Goal: Task Accomplishment & Management: Manage account settings

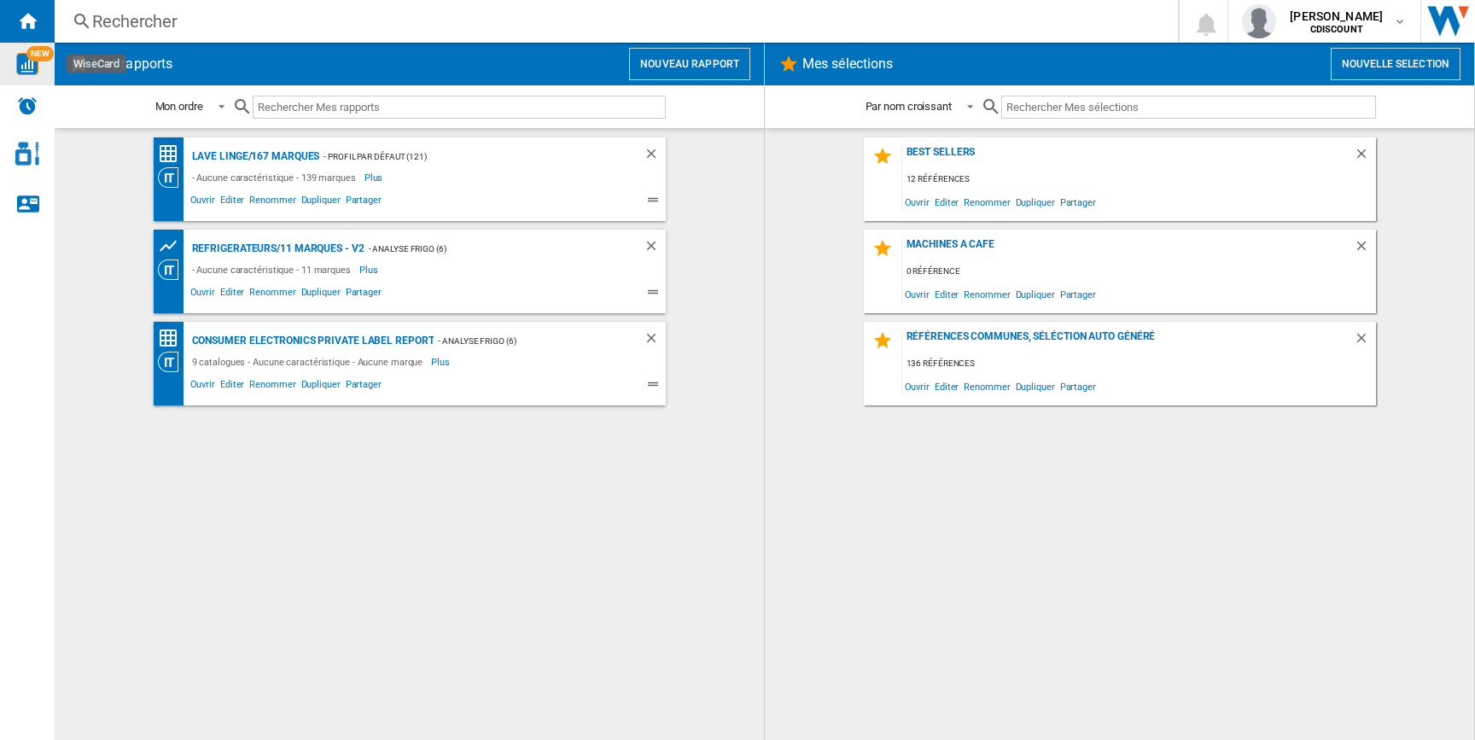
click at [32, 61] on span "NEW" at bounding box center [39, 53] width 27 height 15
click at [22, 63] on img "WiseCard" at bounding box center [27, 64] width 22 height 22
click at [1429, 9] on img "Aller sur wiser.com" at bounding box center [1448, 21] width 54 height 43
click at [1378, 22] on div "[PERSON_NAME] CDISCOUNT" at bounding box center [1338, 21] width 110 height 27
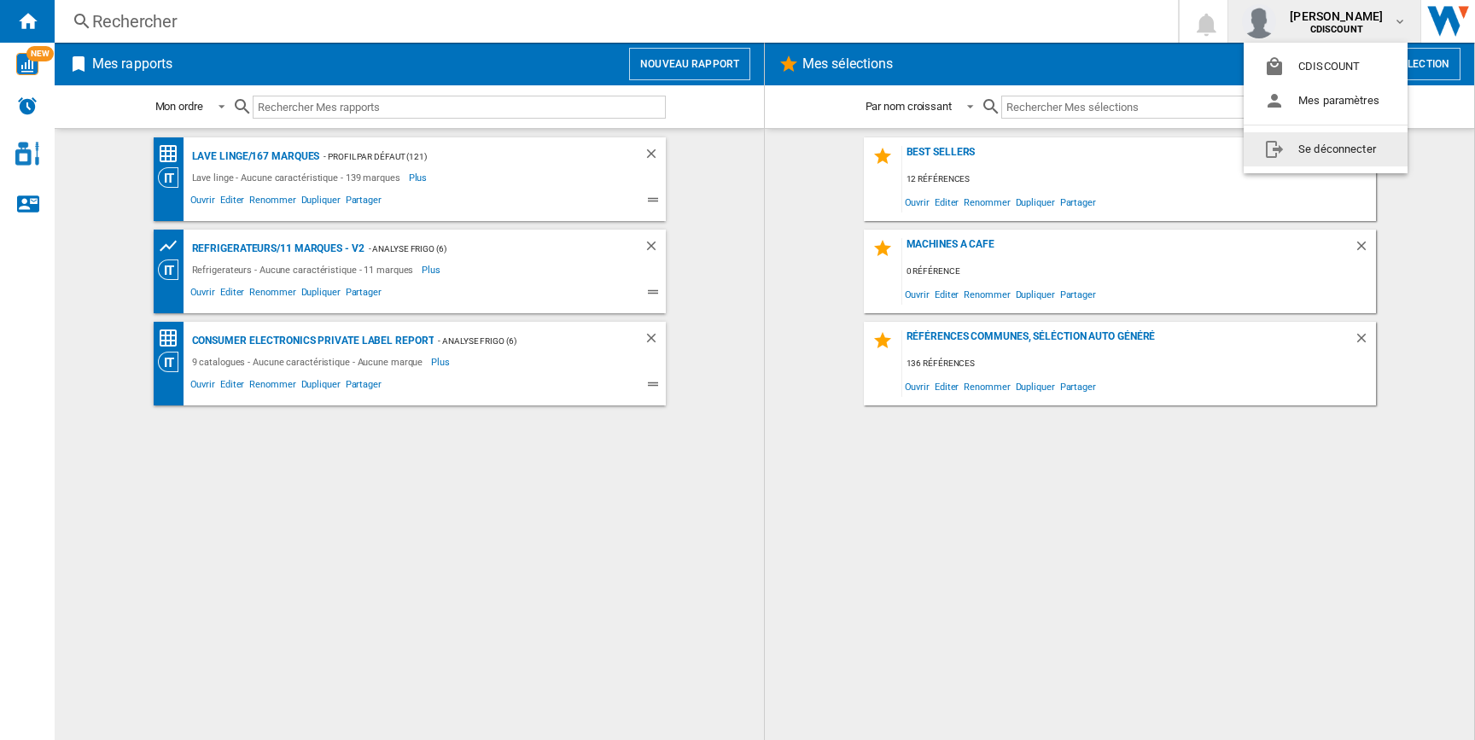
click at [1317, 160] on button "Se déconnecter" at bounding box center [1326, 149] width 164 height 34
